Goal: Task Accomplishment & Management: Manage account settings

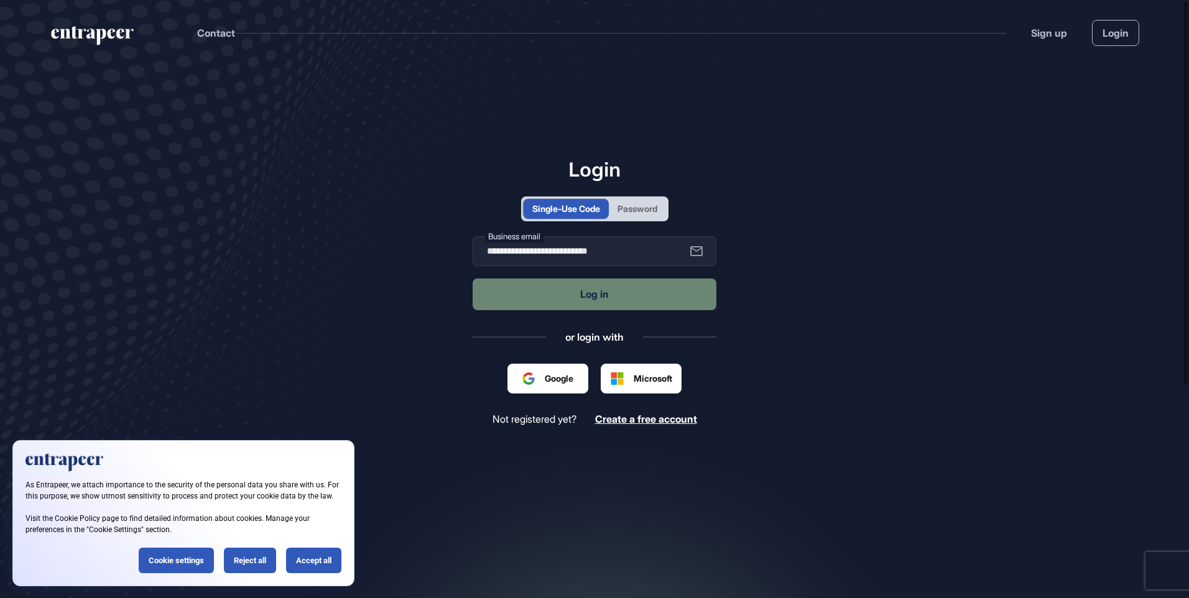
scroll to position [1, 1]
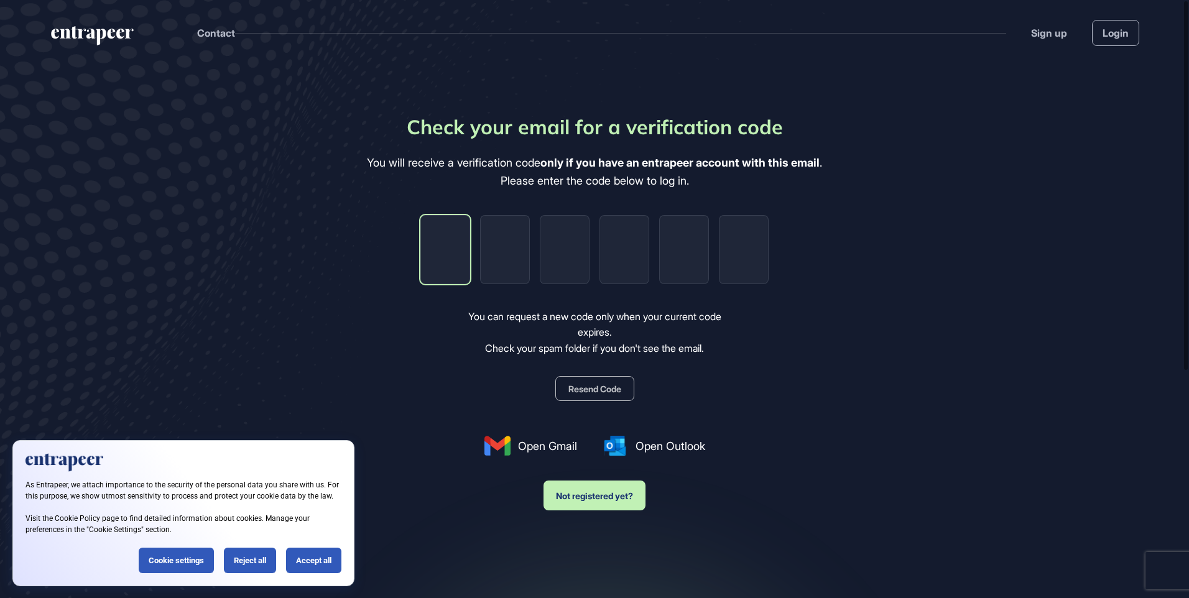
click at [447, 233] on input "tel" at bounding box center [445, 249] width 50 height 69
type input "*"
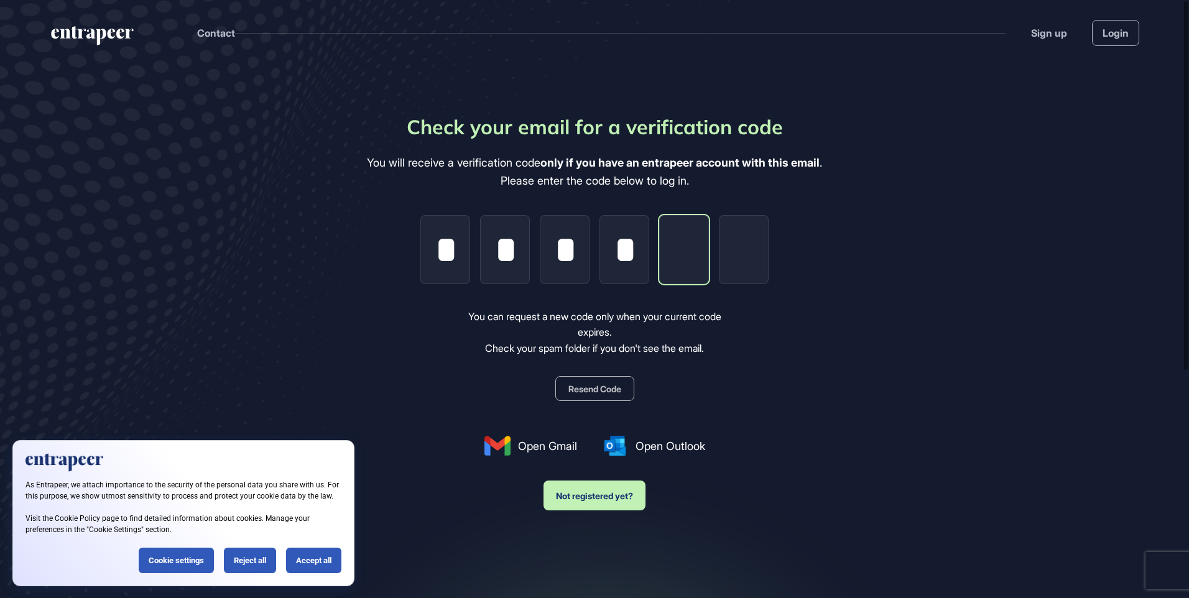
type input "*"
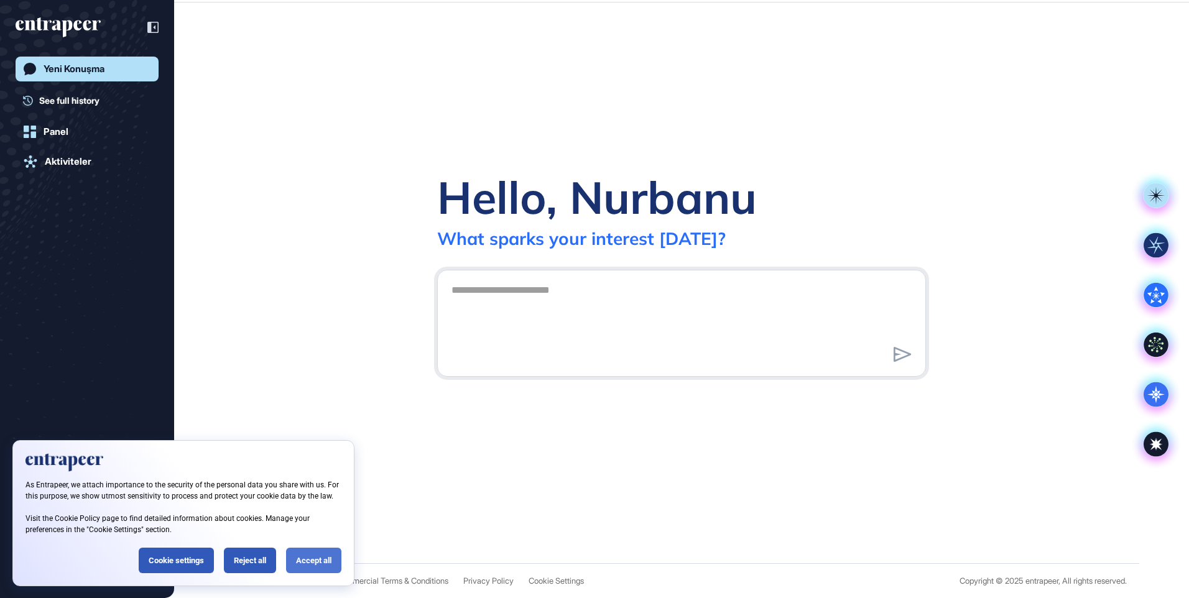
click at [322, 562] on div "Accept all" at bounding box center [313, 561] width 55 height 26
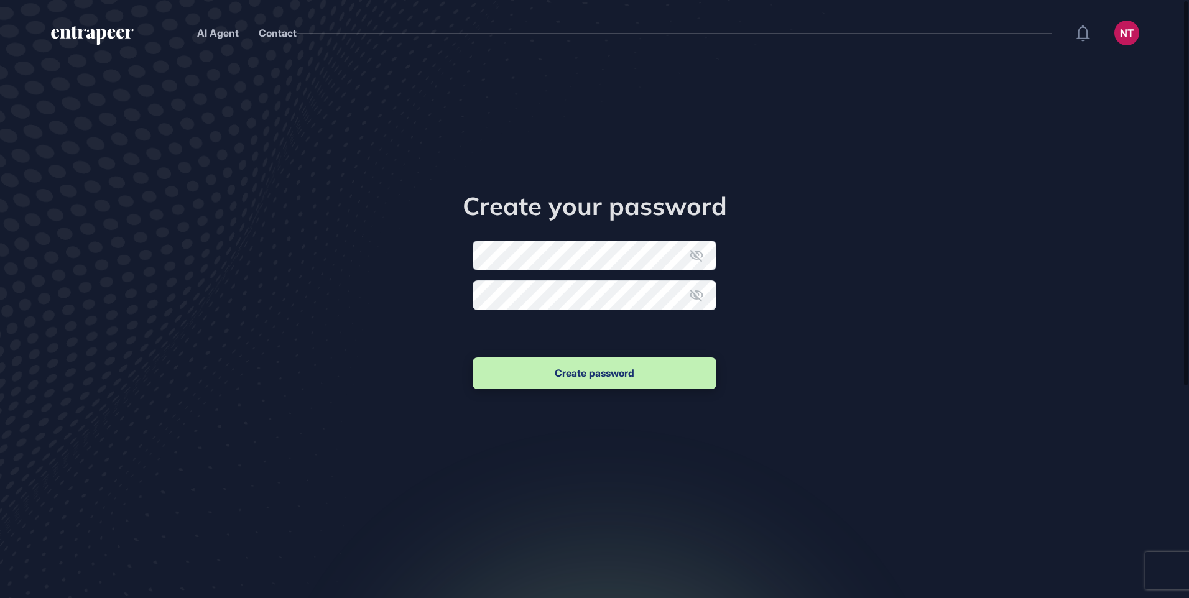
click at [533, 254] on form "New password Confirm new password Create password" at bounding box center [595, 316] width 244 height 151
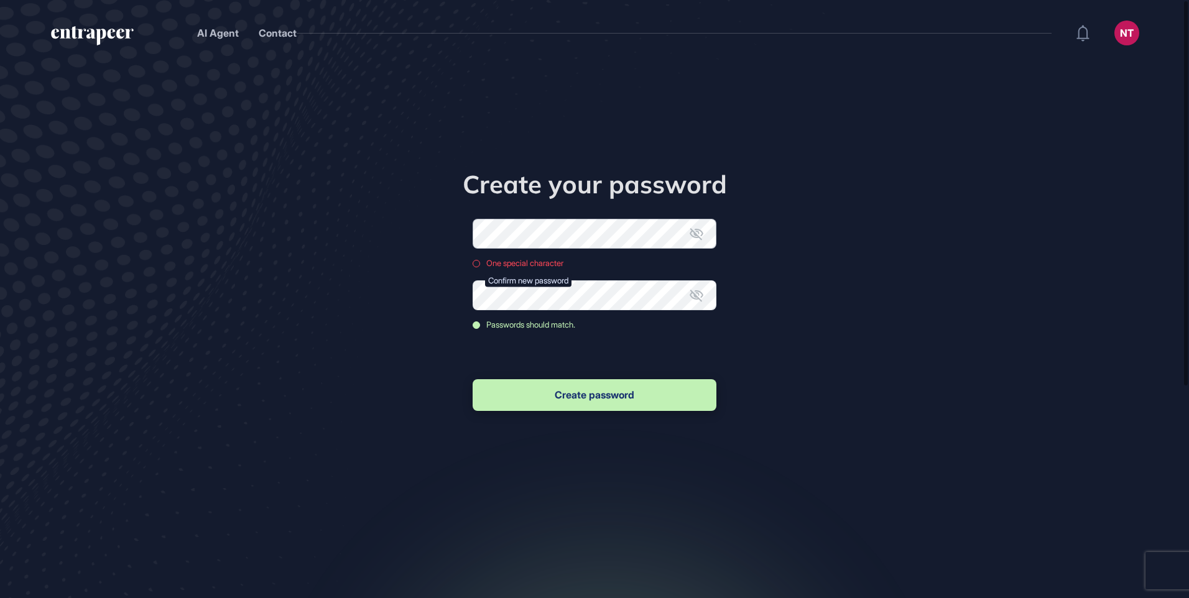
click at [554, 228] on form "New password One special character Confirm new password Passwords should match.…" at bounding box center [595, 316] width 244 height 195
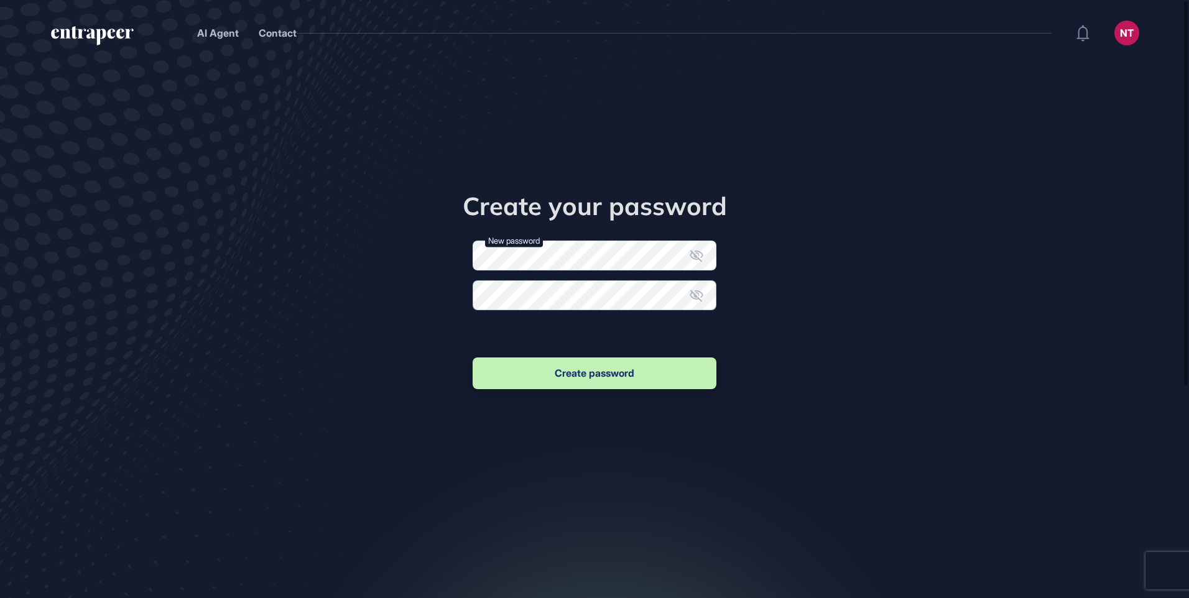
click at [569, 310] on form "New password Confirm new password Create password" at bounding box center [595, 316] width 244 height 151
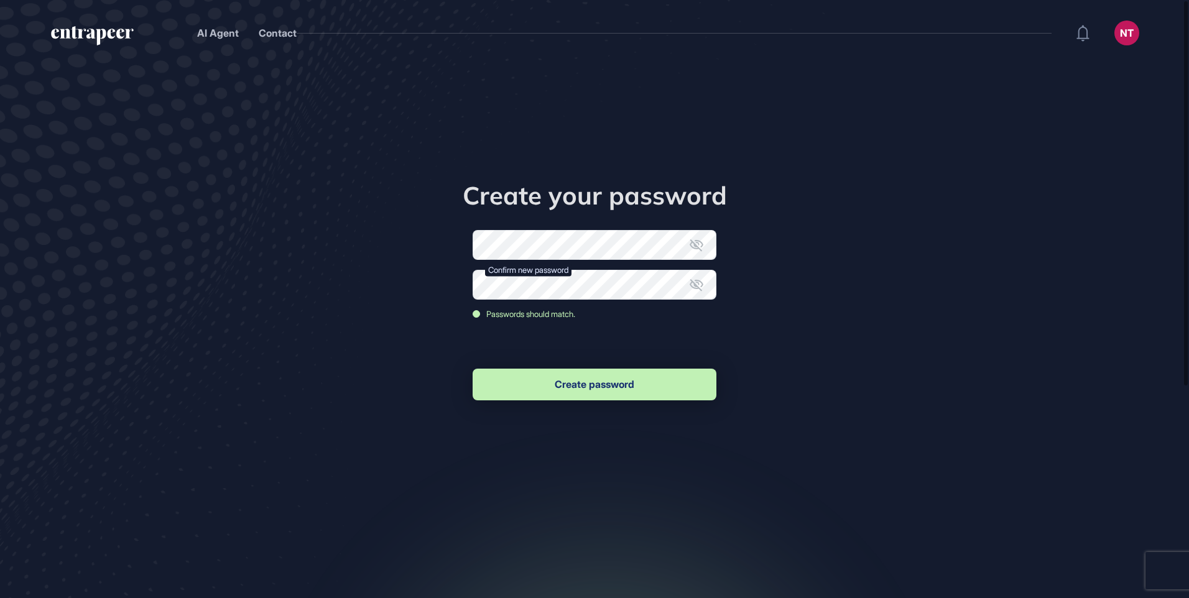
click at [596, 392] on button "Create password" at bounding box center [595, 385] width 244 height 32
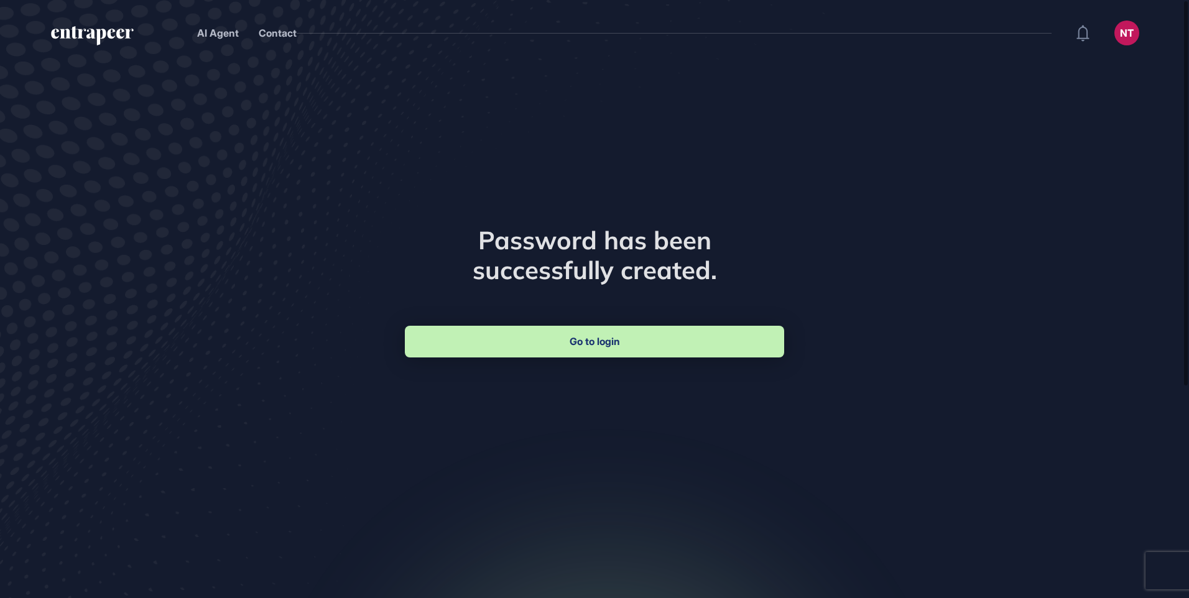
click at [550, 348] on link "Go to login" at bounding box center [594, 342] width 379 height 32
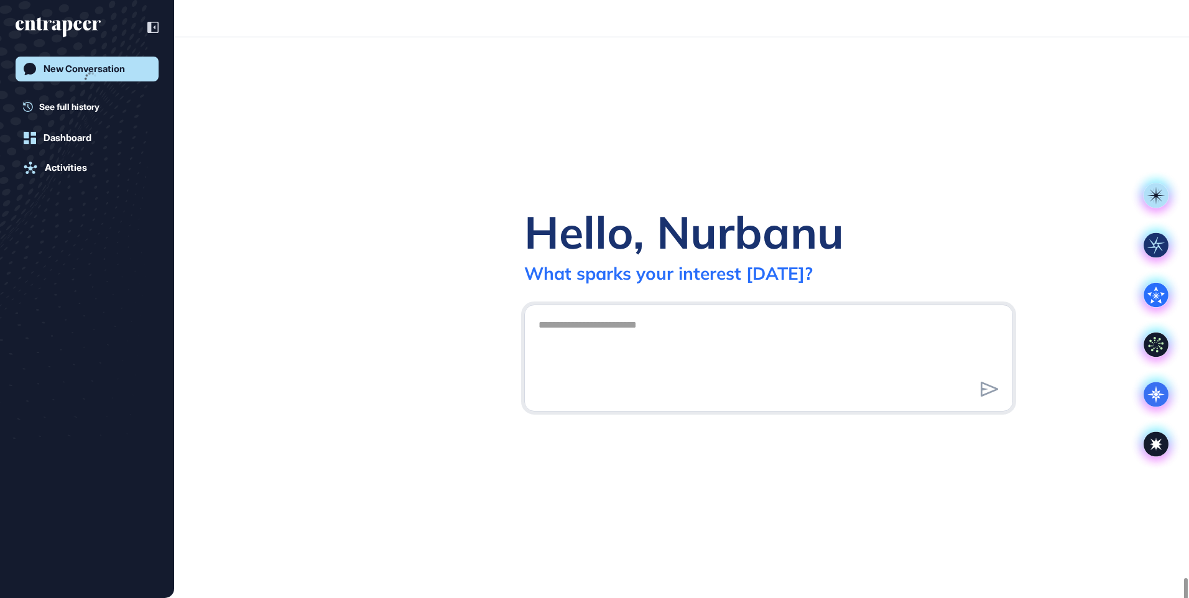
scroll to position [598, 1189]
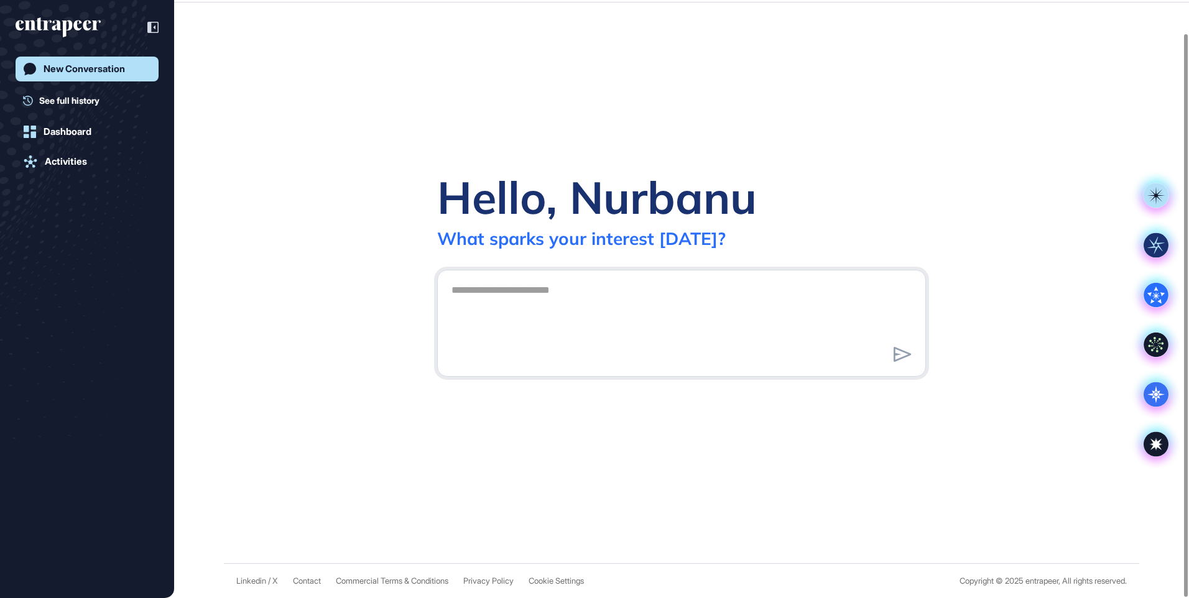
click at [40, 226] on div "New Conversation See full history Dashboard Activities" at bounding box center [87, 312] width 143 height 511
click at [83, 104] on span "See full history" at bounding box center [69, 100] width 60 height 13
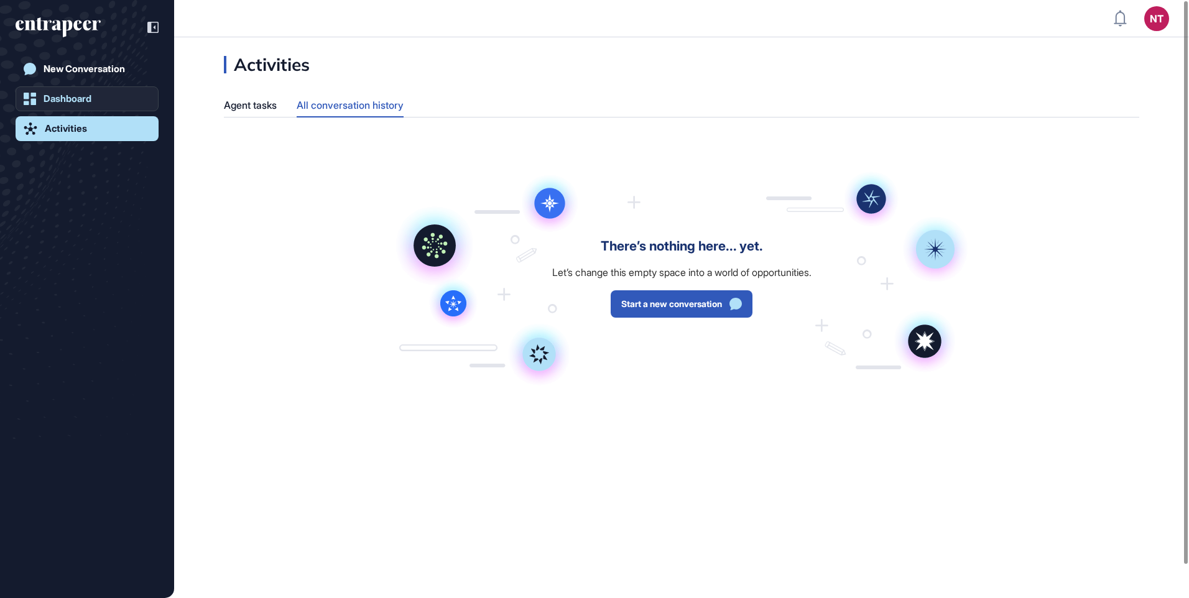
click at [80, 102] on div "Dashboard" at bounding box center [68, 98] width 48 height 11
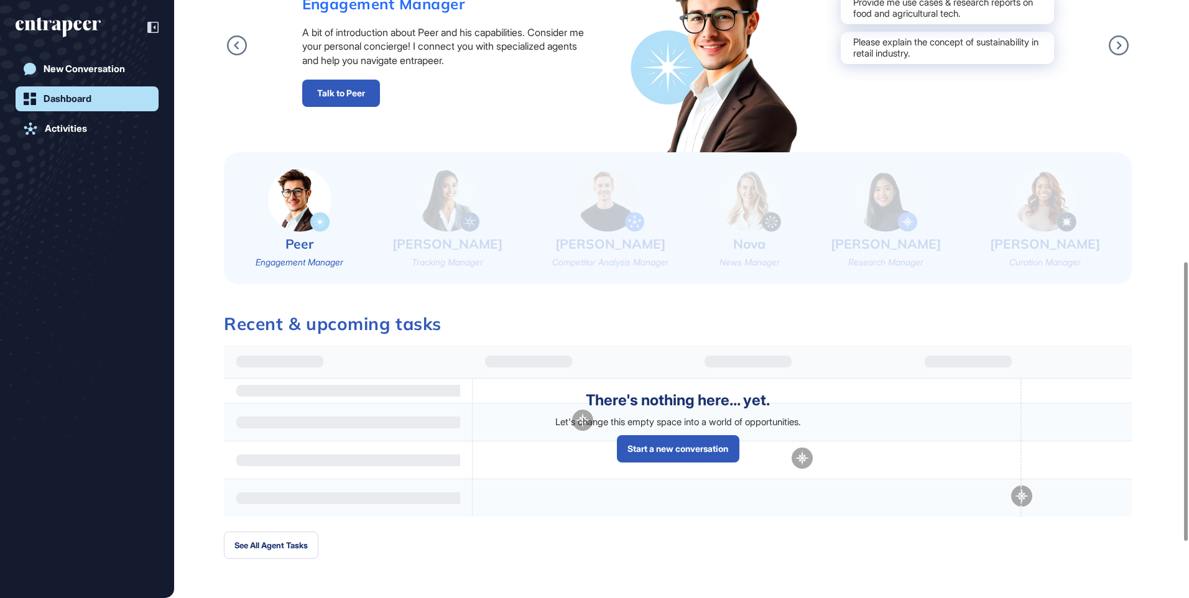
scroll to position [680, 0]
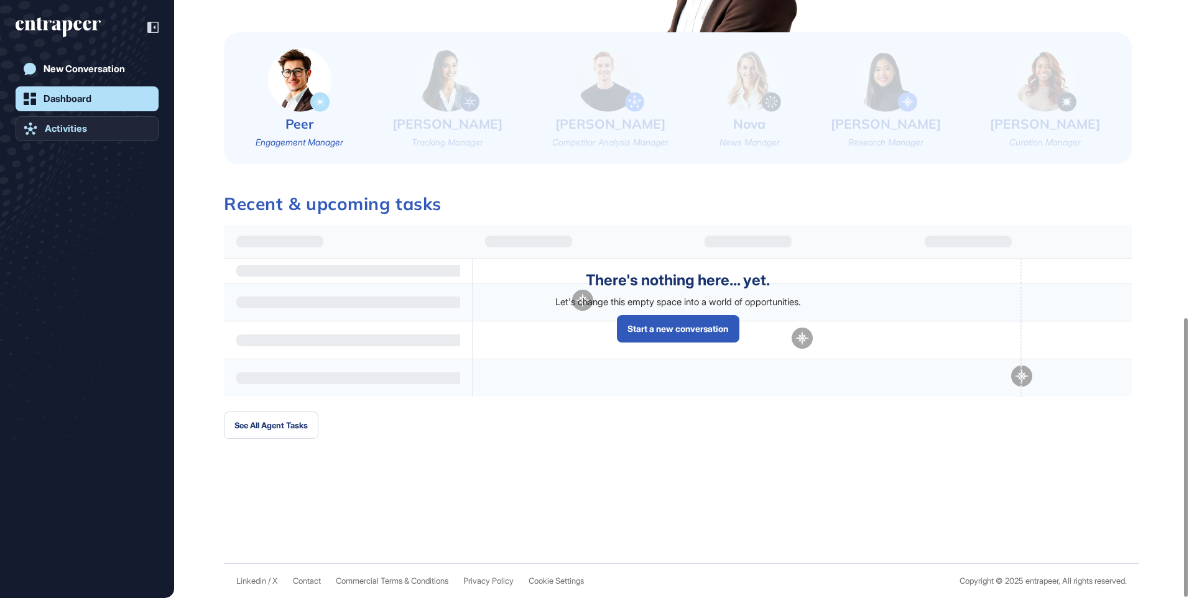
click at [96, 130] on link "Activities" at bounding box center [87, 128] width 143 height 25
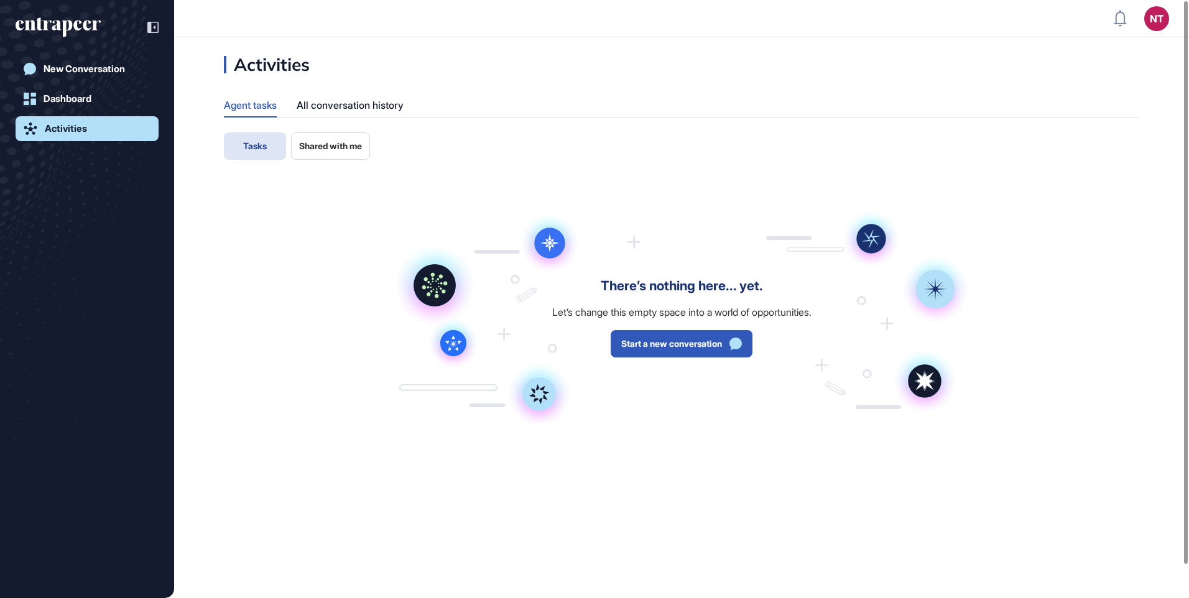
click at [64, 20] on icon "entrapeer-logo" at bounding box center [58, 27] width 85 height 20
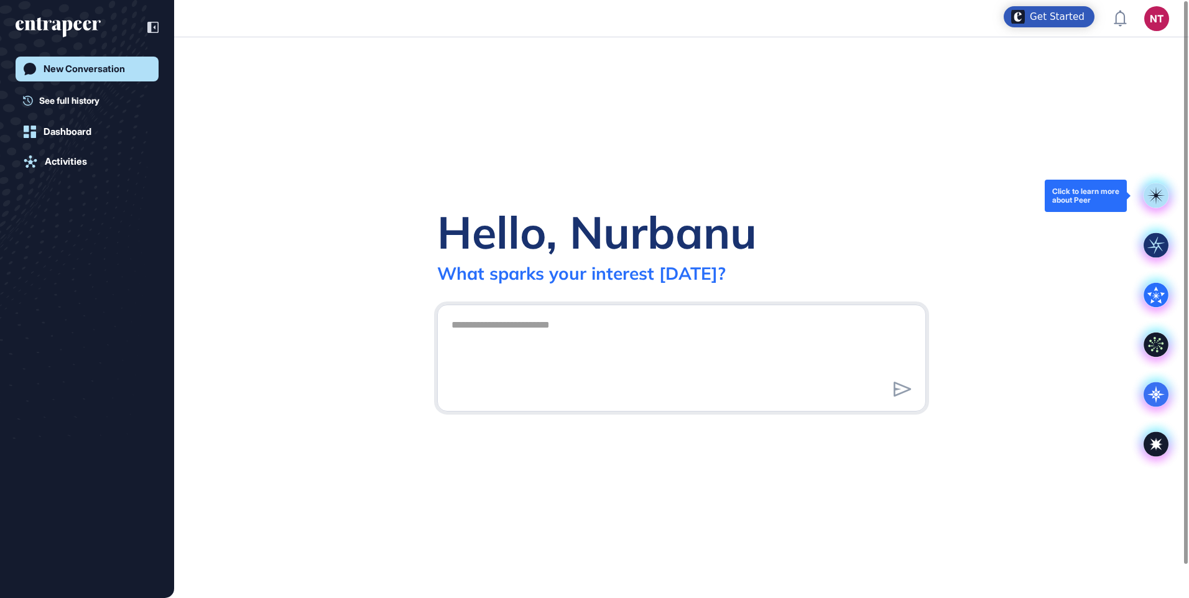
click at [1161, 197] on rect at bounding box center [1156, 195] width 25 height 25
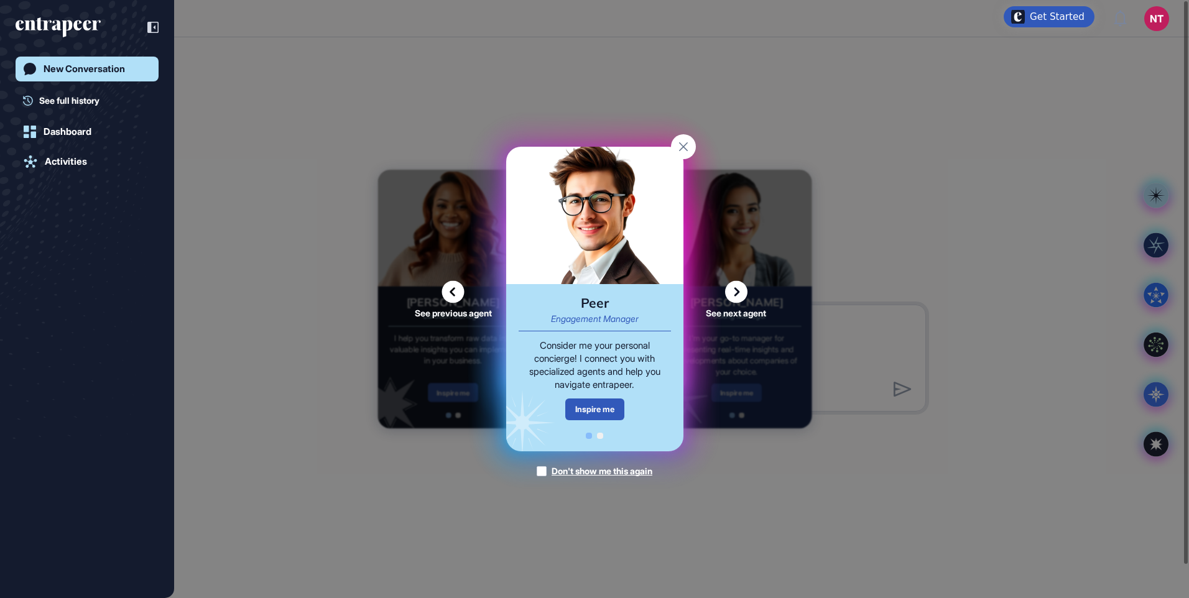
drag, startPoint x: 677, startPoint y: 146, endPoint x: 682, endPoint y: 152, distance: 7.6
click at [678, 146] on rect at bounding box center [683, 146] width 25 height 25
